Goal: Find specific page/section: Find specific page/section

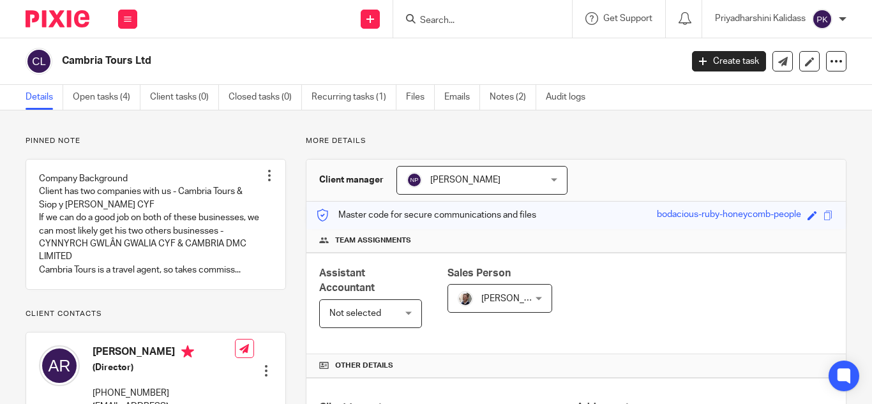
scroll to position [348, 0]
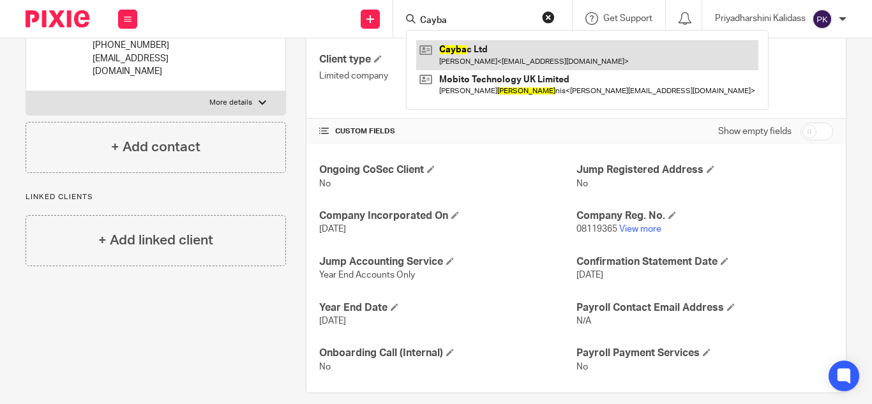
type input "Cayba"
click at [485, 50] on link at bounding box center [587, 54] width 342 height 29
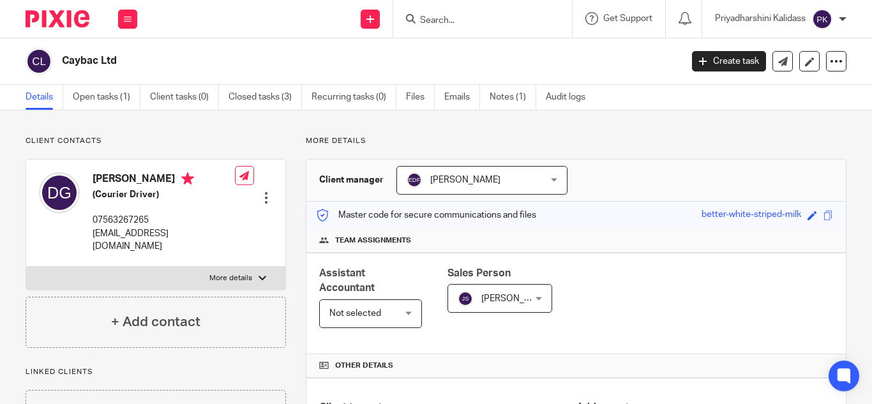
scroll to position [202, 0]
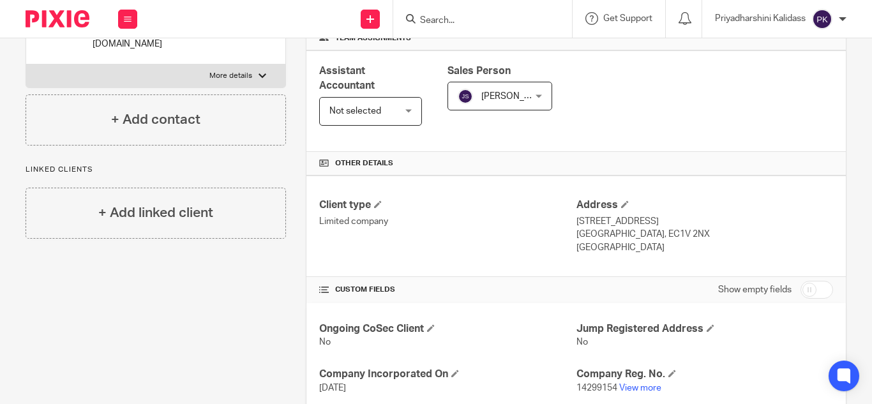
click at [442, 19] on input "Search" at bounding box center [476, 20] width 115 height 11
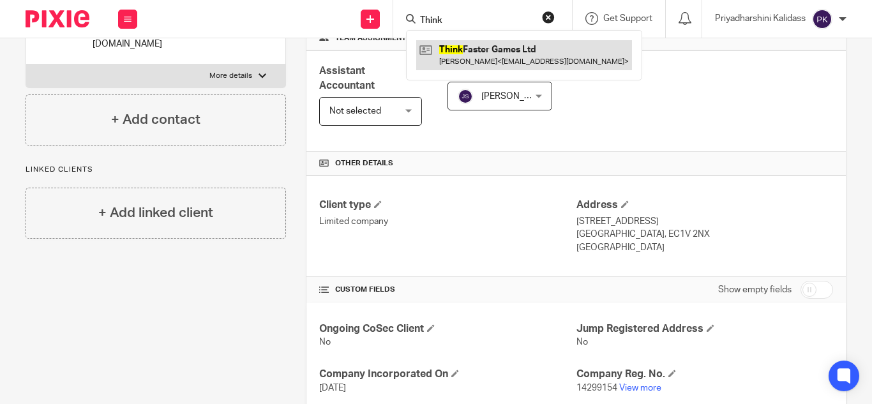
type input "Think"
click at [455, 58] on link at bounding box center [524, 54] width 216 height 29
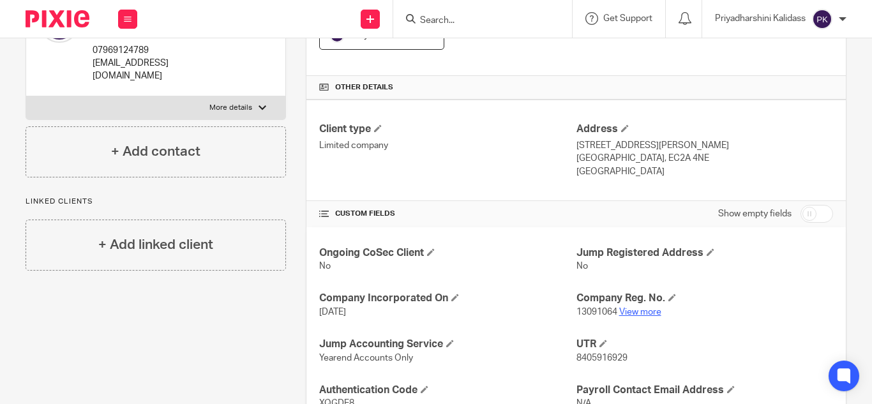
click at [640, 312] on link "View more" at bounding box center [640, 312] width 42 height 9
click at [472, 18] on input "Search" at bounding box center [476, 20] width 115 height 11
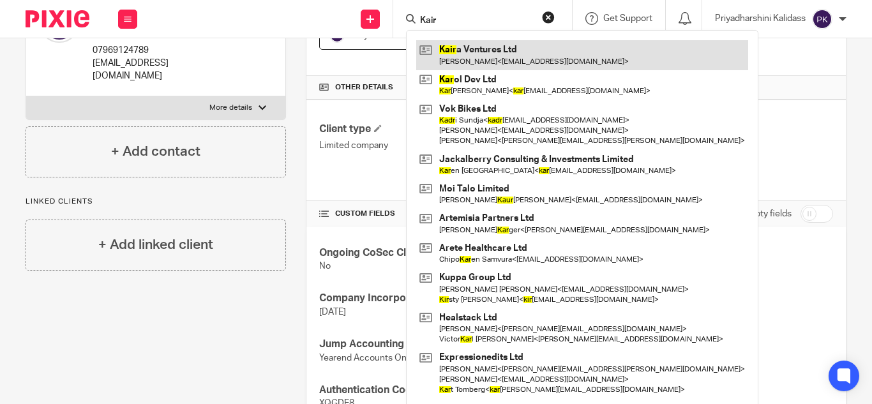
type input "Kair"
click at [492, 46] on link at bounding box center [582, 54] width 332 height 29
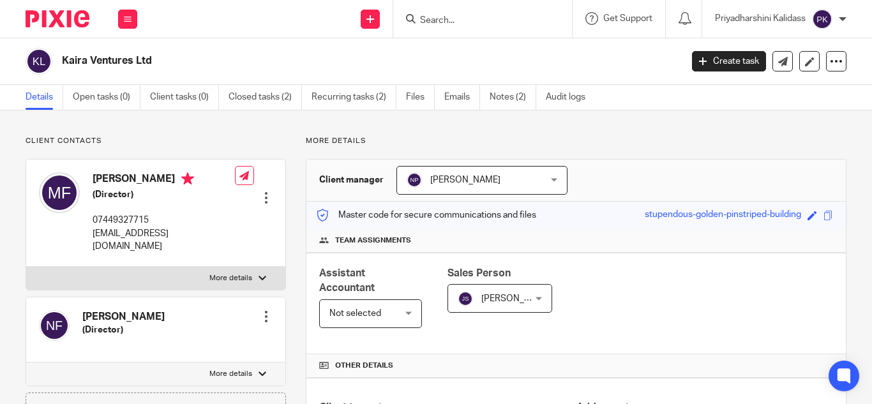
scroll to position [376, 0]
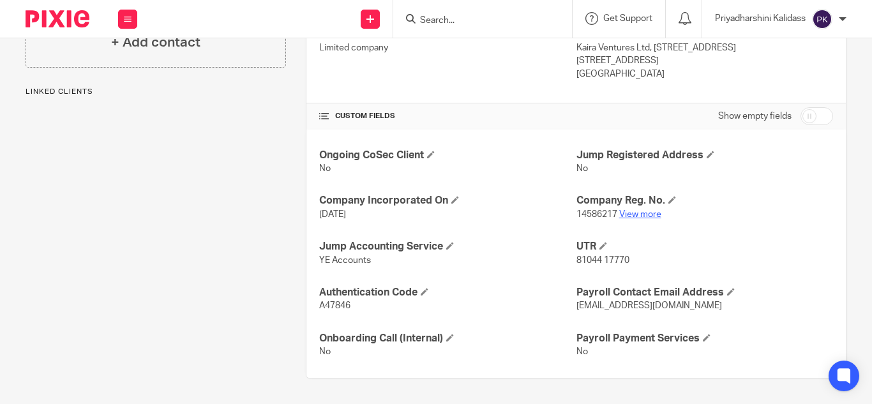
click at [638, 216] on link "View more" at bounding box center [640, 214] width 42 height 9
click at [448, 20] on input "Search" at bounding box center [476, 20] width 115 height 11
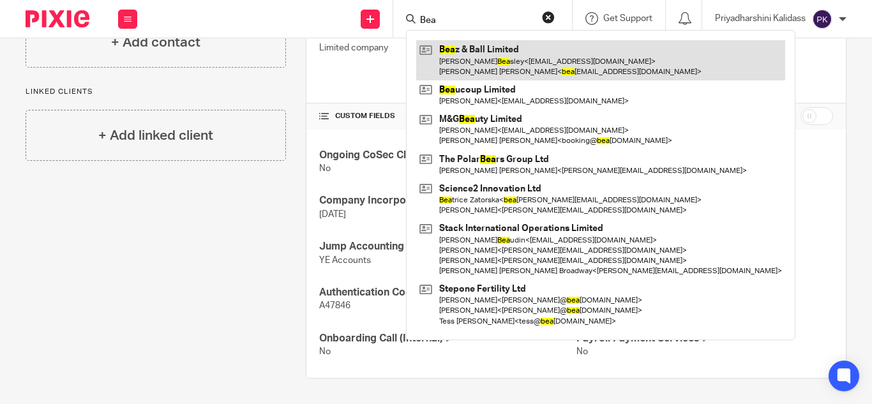
type input "Bea"
click at [482, 62] on link at bounding box center [600, 60] width 369 height 40
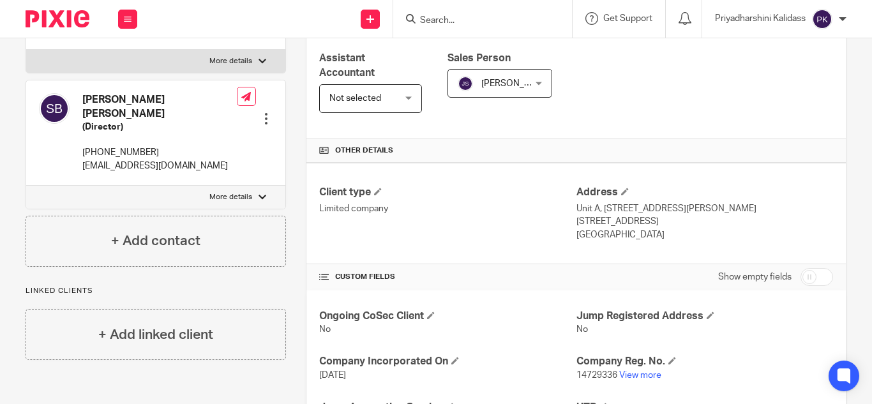
click at [475, 24] on input "Search" at bounding box center [476, 20] width 115 height 11
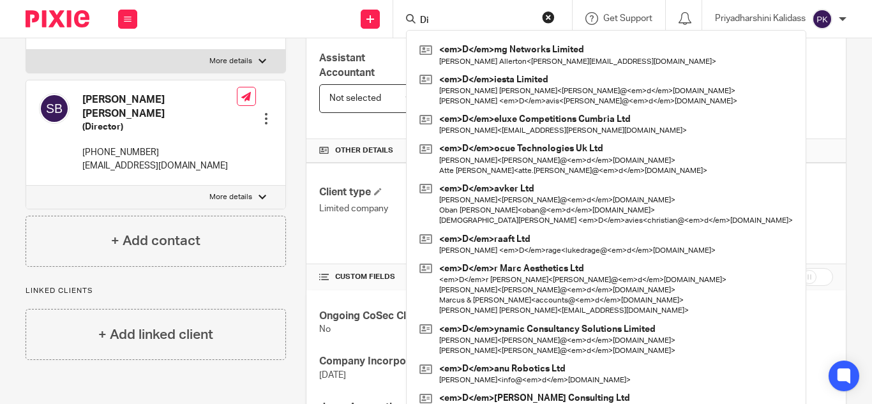
type input "D"
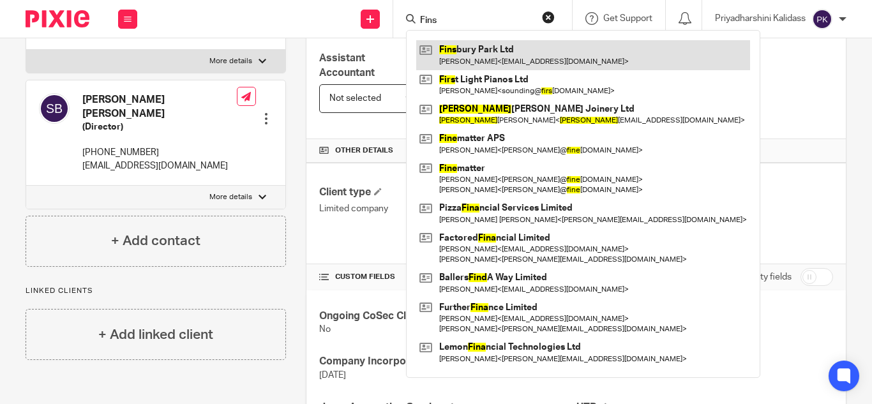
type input "Fins"
click at [483, 50] on link at bounding box center [583, 54] width 334 height 29
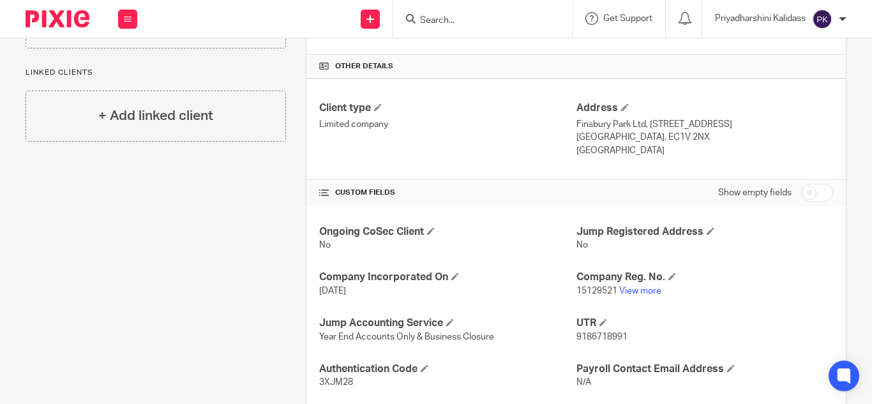
click at [439, 24] on input "Search" at bounding box center [476, 20] width 115 height 11
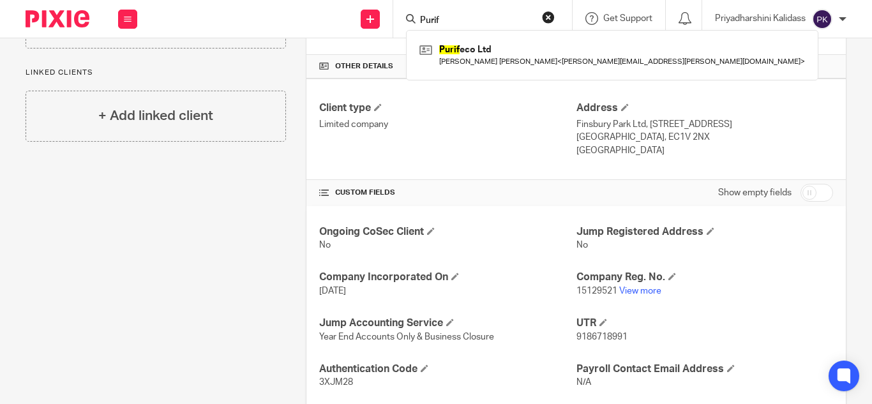
type input "Purif"
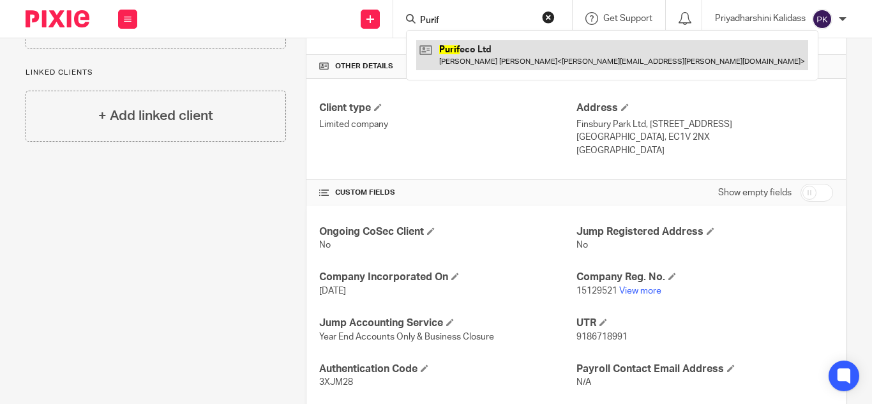
click at [474, 54] on link at bounding box center [612, 54] width 392 height 29
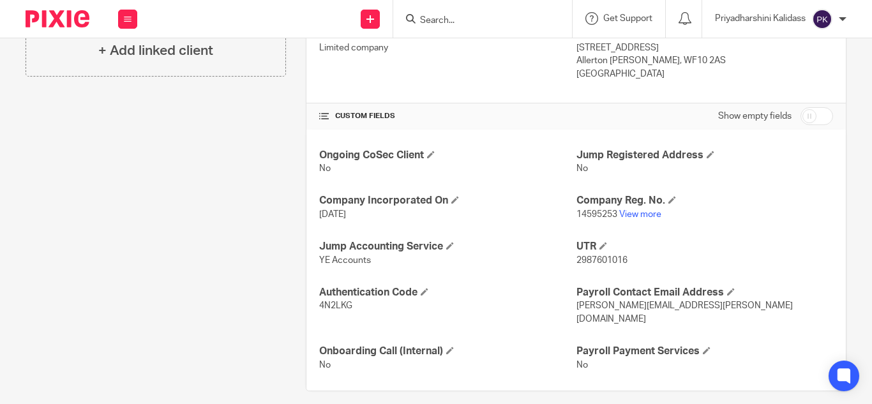
click at [437, 20] on input "Search" at bounding box center [476, 20] width 115 height 11
type input "Conjur"
click at [463, 52] on link at bounding box center [495, 49] width 158 height 19
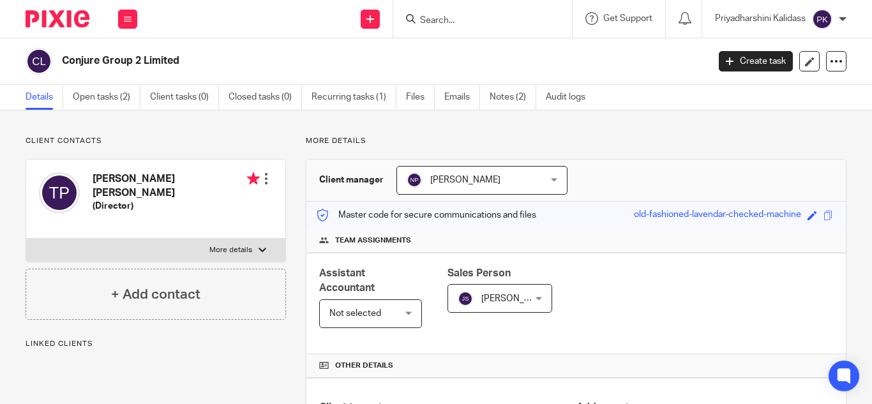
scroll to position [234, 0]
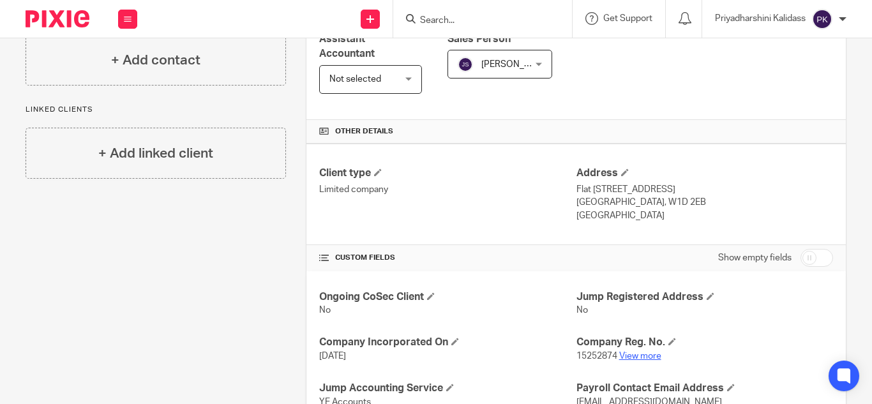
click at [624, 355] on link "View more" at bounding box center [640, 356] width 42 height 9
click at [458, 15] on input "Search" at bounding box center [476, 20] width 115 height 11
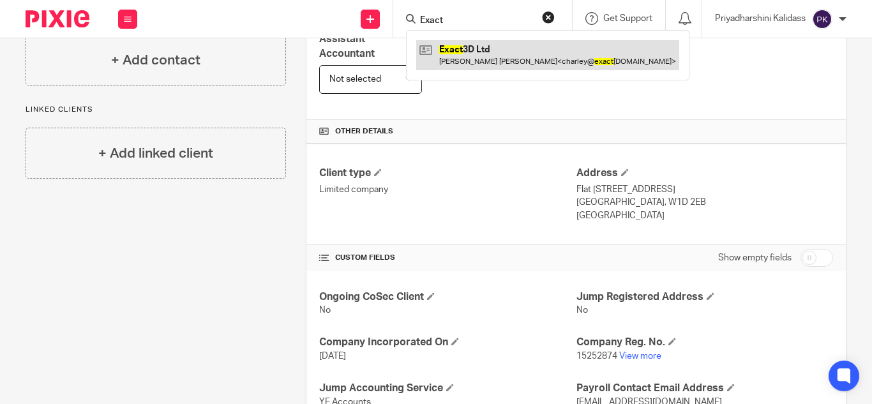
type input "Exact"
click at [479, 52] on link at bounding box center [547, 54] width 263 height 29
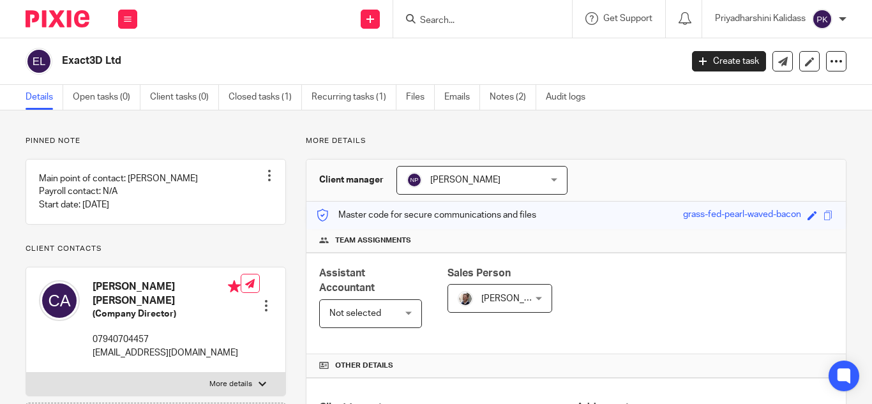
scroll to position [376, 0]
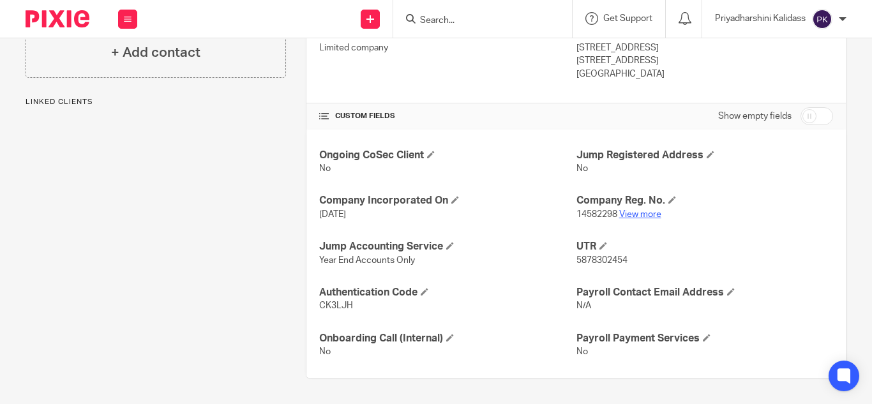
click at [637, 214] on link "View more" at bounding box center [640, 214] width 42 height 9
click at [460, 20] on input "Search" at bounding box center [476, 20] width 115 height 11
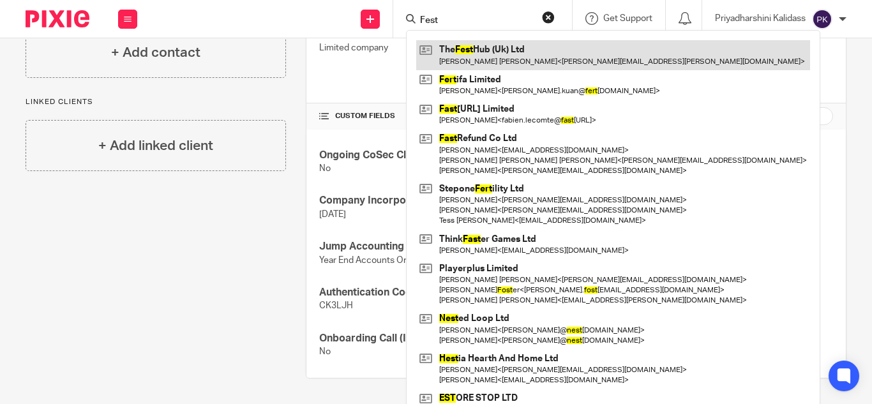
type input "Fest"
click at [478, 50] on link at bounding box center [613, 54] width 394 height 29
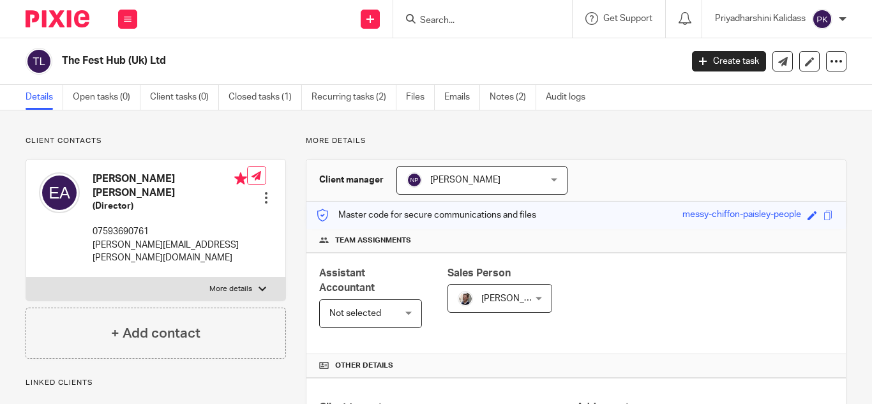
scroll to position [222, 0]
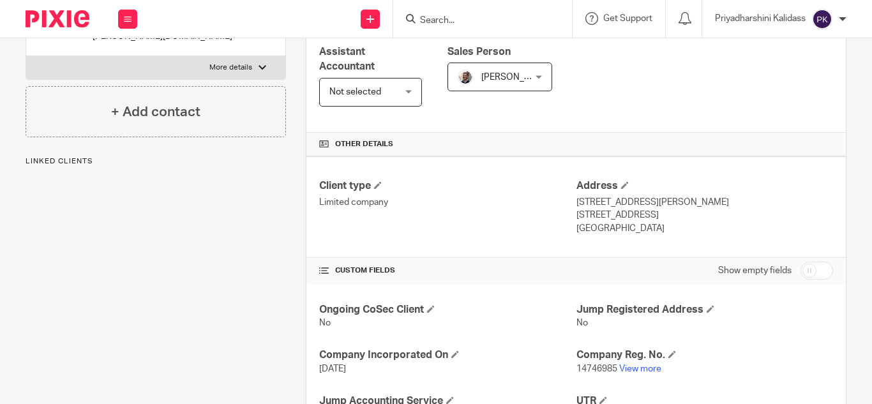
click at [644, 363] on p "14746985 View more" at bounding box center [705, 369] width 257 height 13
click at [644, 368] on link "View more" at bounding box center [640, 369] width 42 height 9
